Goal: Find specific page/section: Find specific page/section

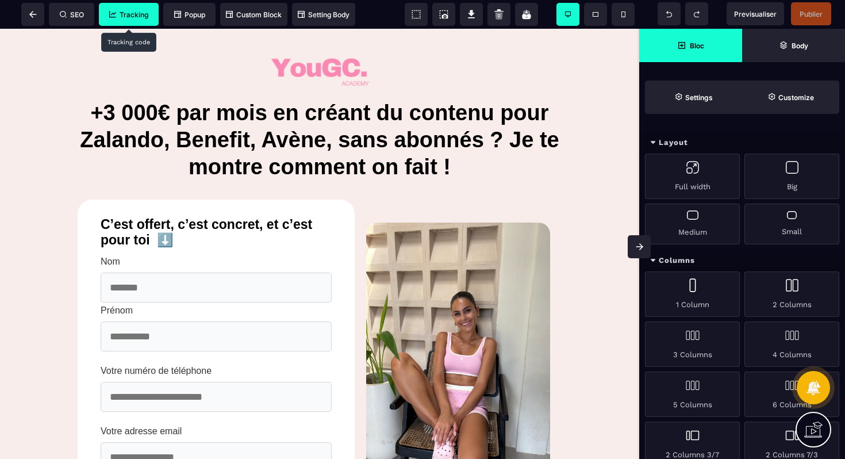
click at [130, 16] on span "Tracking" at bounding box center [128, 14] width 39 height 9
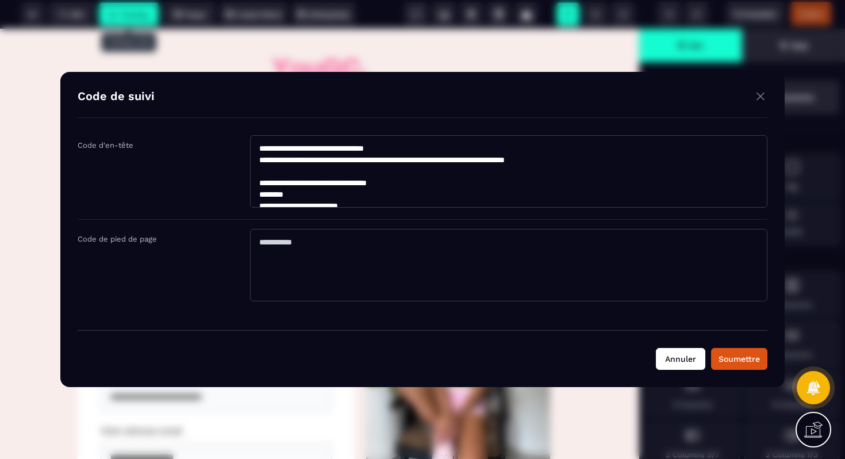
click at [679, 360] on button "Annuler" at bounding box center [680, 359] width 49 height 22
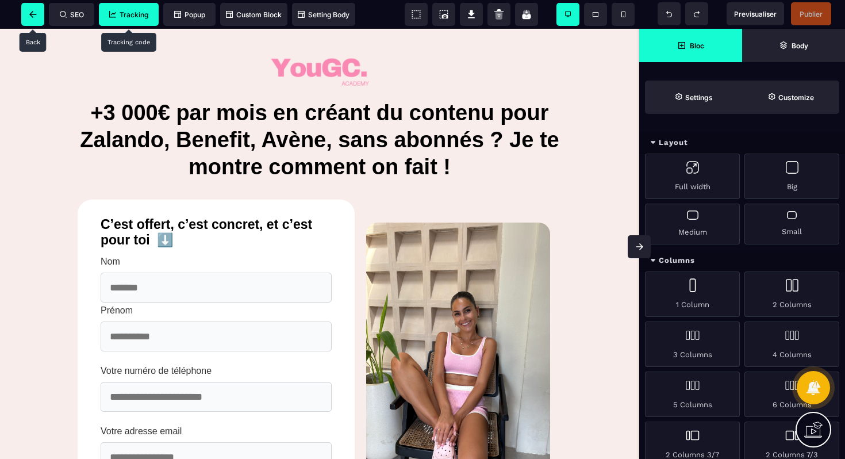
click at [39, 15] on span at bounding box center [32, 14] width 23 height 23
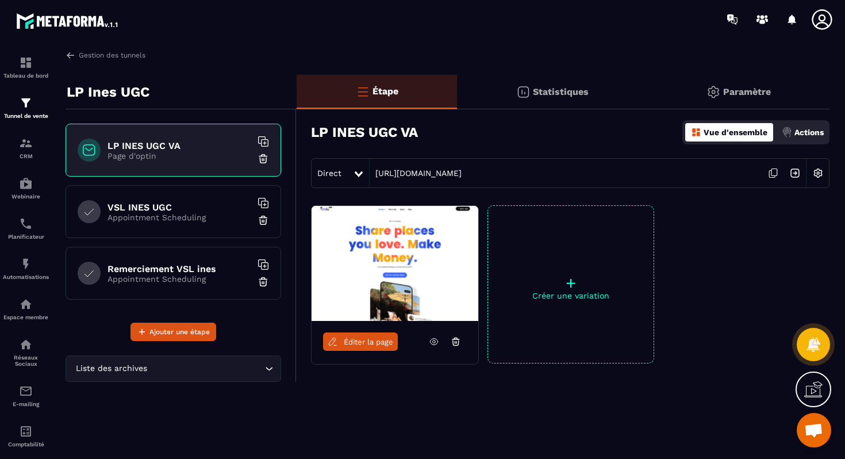
click at [379, 336] on link "Éditer la page" at bounding box center [360, 341] width 75 height 18
